Goal: Task Accomplishment & Management: Manage account settings

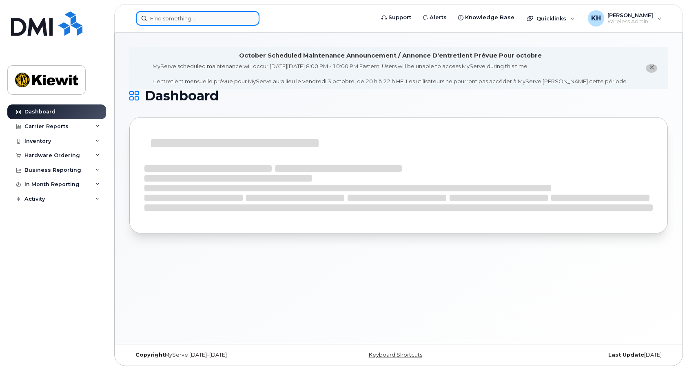
click at [153, 18] on input at bounding box center [198, 18] width 124 height 15
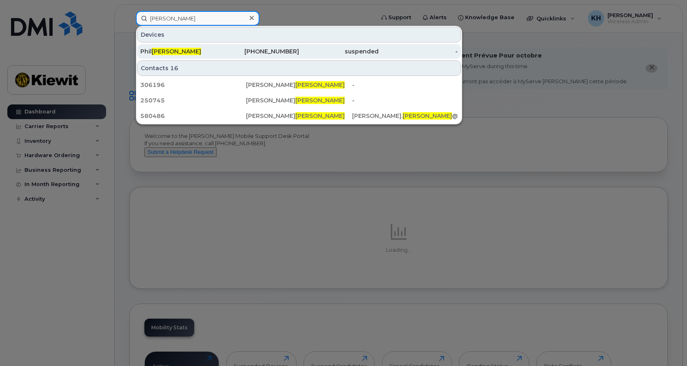
type input "jamieson"
click at [160, 46] on div "Phil Jamieson" at bounding box center [180, 51] width 80 height 15
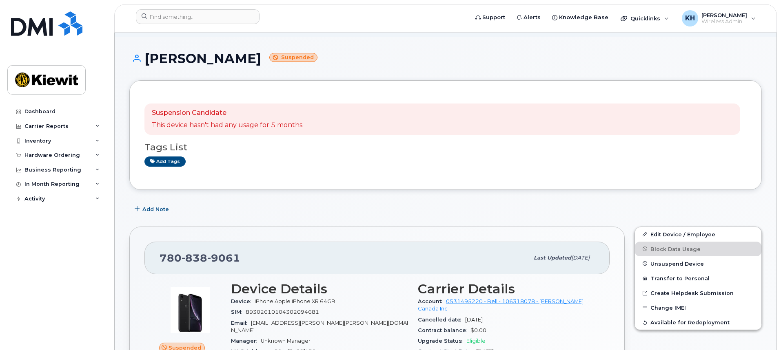
scroll to position [82, 0]
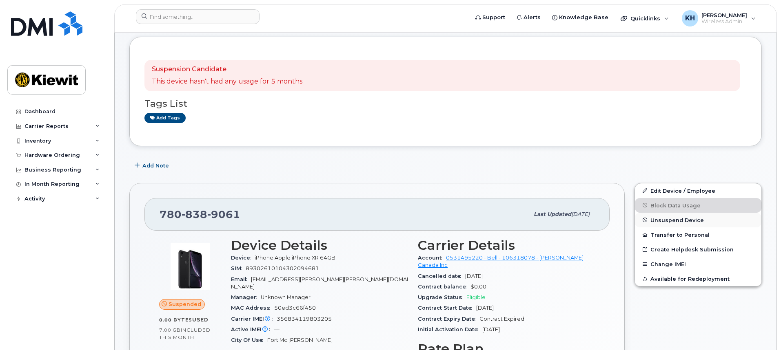
click at [666, 221] on span "Unsuspend Device" at bounding box center [676, 220] width 53 height 6
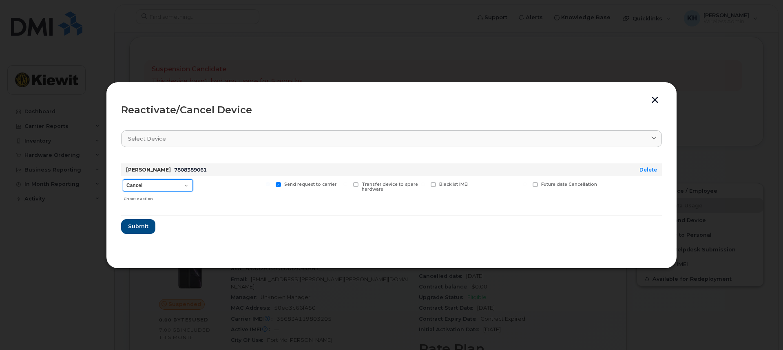
click at [166, 186] on select "Cancel Suspend - Extend Suspension Reactivate" at bounding box center [158, 186] width 70 height 12
select select "[object Object]"
click at [123, 180] on select "Cancel Suspend - Extend Suspension Reactivate" at bounding box center [158, 186] width 70 height 12
click at [140, 227] on span "Submit" at bounding box center [138, 227] width 20 height 8
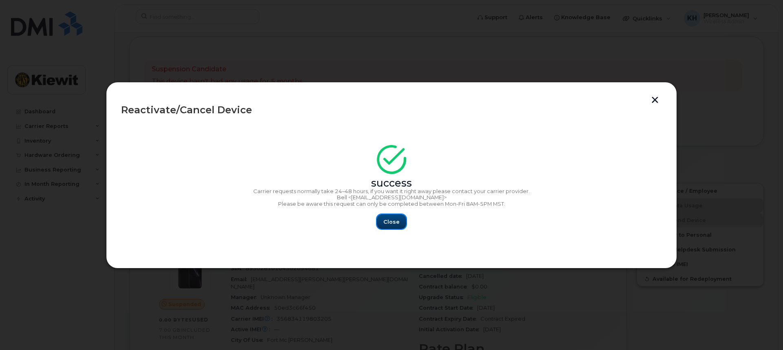
click at [392, 220] on span "Close" at bounding box center [392, 222] width 16 height 8
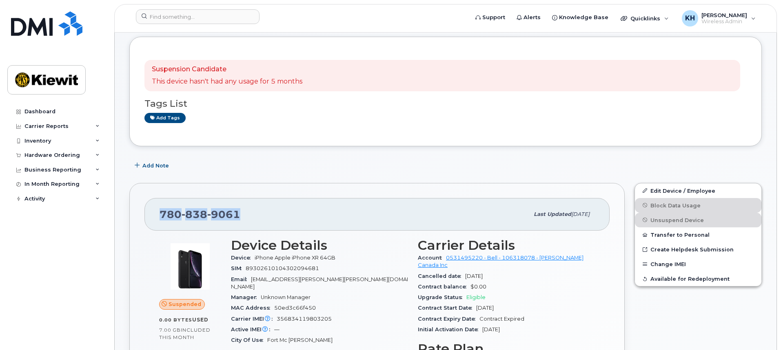
drag, startPoint x: 244, startPoint y: 213, endPoint x: 162, endPoint y: 215, distance: 82.0
click at [162, 215] on div "[PHONE_NUMBER]" at bounding box center [344, 214] width 369 height 17
copy span "[PHONE_NUMBER]"
click at [268, 293] on div "Manager Unknown Manager" at bounding box center [319, 298] width 177 height 11
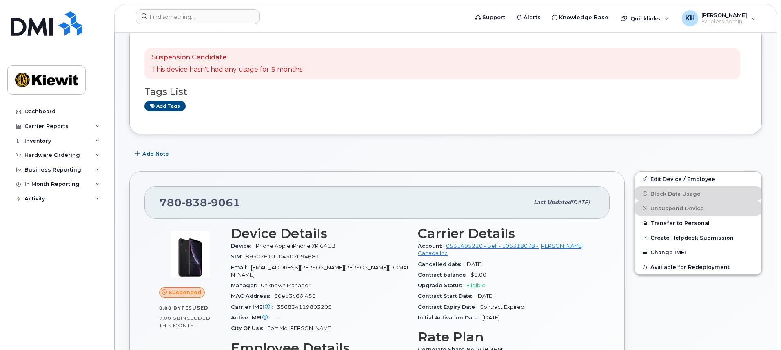
scroll to position [204, 0]
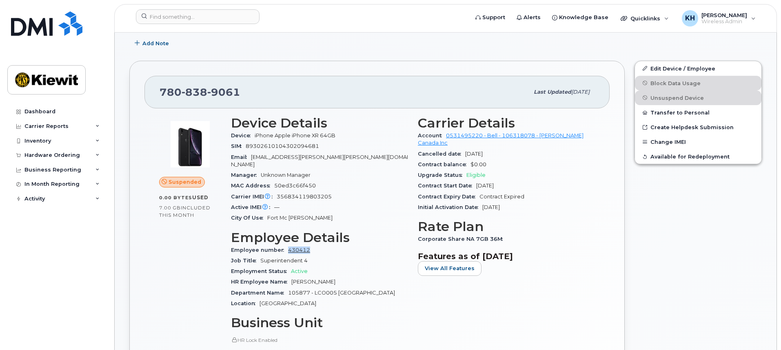
drag, startPoint x: 306, startPoint y: 244, endPoint x: 288, endPoint y: 245, distance: 18.8
click at [288, 245] on div "Employee number 430412" at bounding box center [319, 250] width 177 height 11
copy link "430412"
drag, startPoint x: 339, startPoint y: 155, endPoint x: 252, endPoint y: 157, distance: 86.5
click at [252, 157] on div "Email [EMAIL_ADDRESS][PERSON_NAME][PERSON_NAME][DOMAIN_NAME]" at bounding box center [319, 161] width 177 height 18
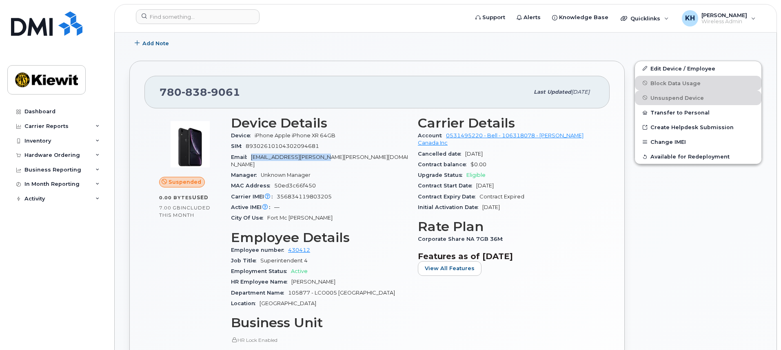
copy span "[EMAIL_ADDRESS][PERSON_NAME][PERSON_NAME][DOMAIN_NAME]"
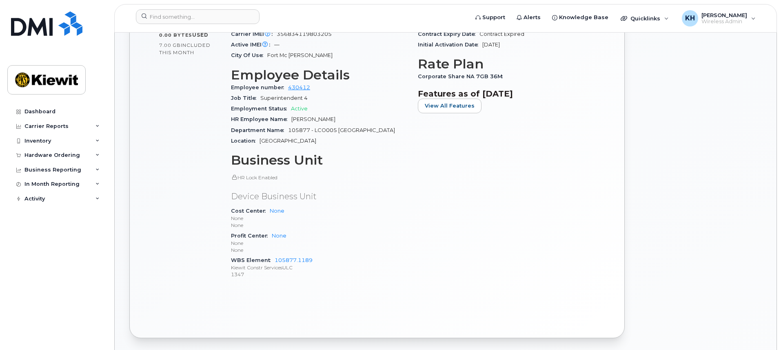
scroll to position [367, 0]
drag, startPoint x: 316, startPoint y: 254, endPoint x: 274, endPoint y: 255, distance: 41.6
click at [274, 255] on div "WBS Element 105877.1189 [PERSON_NAME] Constr ServicesULC 1347" at bounding box center [319, 267] width 177 height 25
copy link "105877.1189"
